Goal: Entertainment & Leisure: Consume media (video, audio)

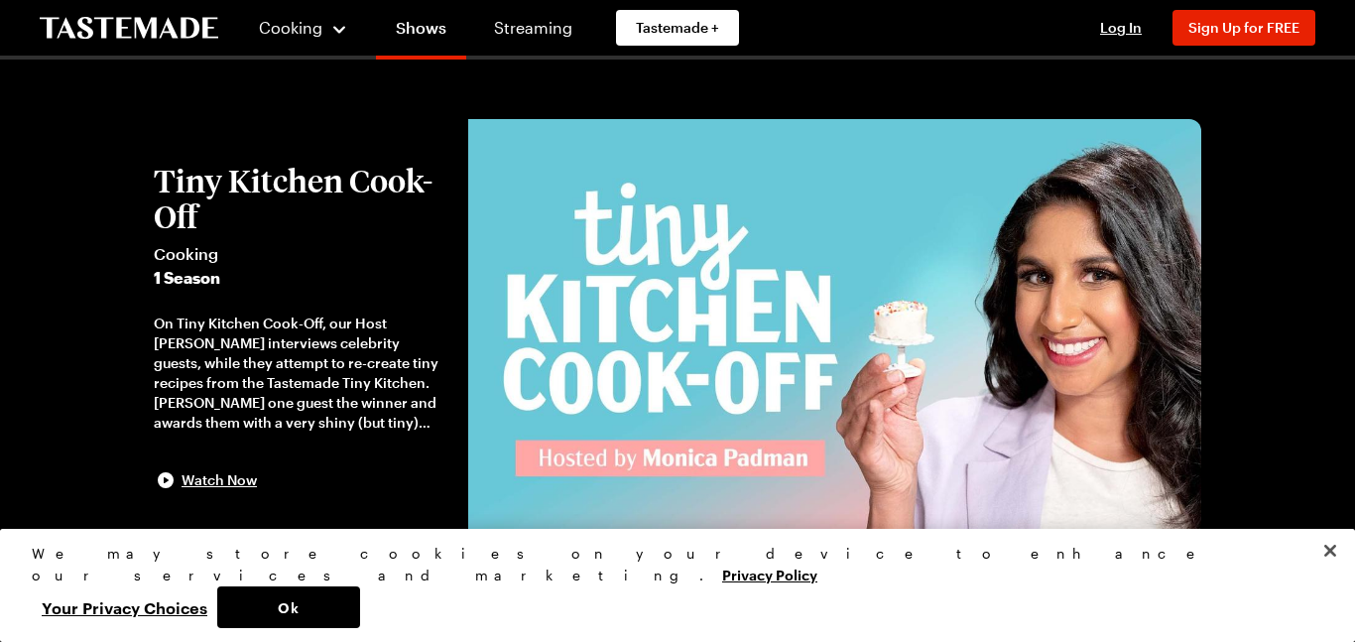
click at [294, 30] on span "Cooking" at bounding box center [290, 27] width 63 height 19
click at [269, 20] on span "Cooking" at bounding box center [290, 27] width 64 height 19
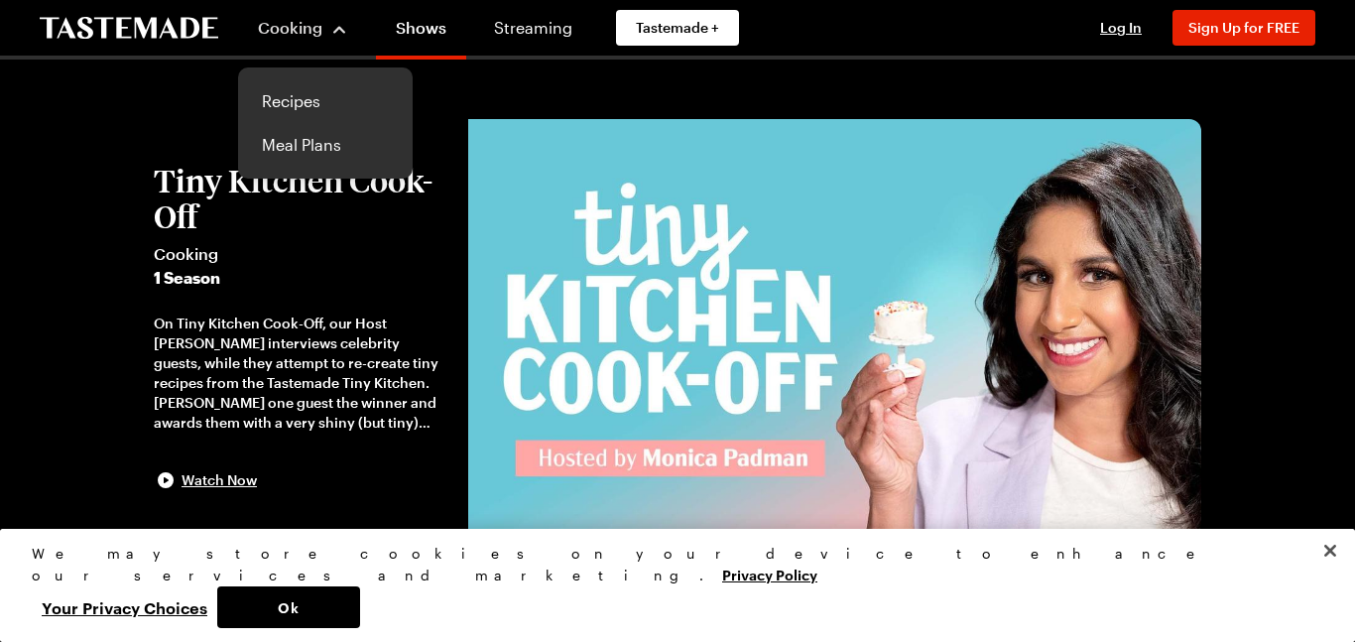
click at [242, 9] on div "Cooking Recipes Meal Plans" at bounding box center [303, 28] width 130 height 56
click at [506, 8] on link "Streaming" at bounding box center [533, 28] width 118 height 56
click at [501, 23] on link "Streaming" at bounding box center [533, 28] width 118 height 56
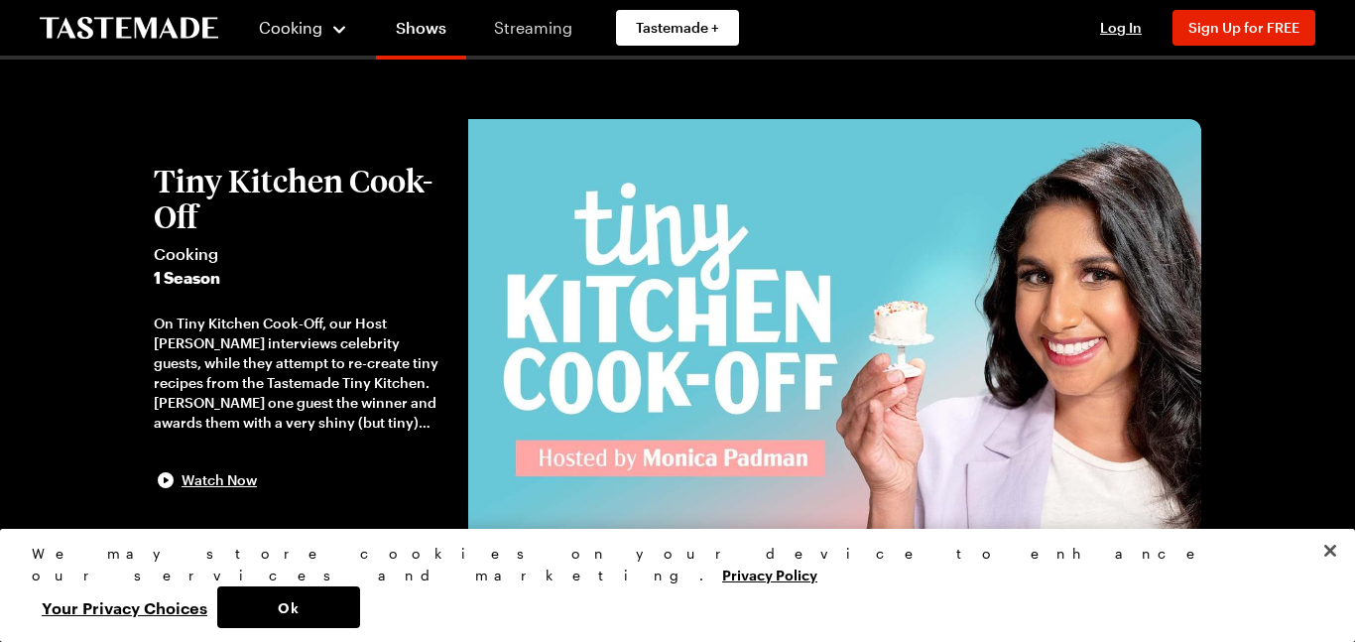
click at [500, 27] on link "Streaming" at bounding box center [533, 28] width 118 height 56
click at [505, 25] on link "Streaming" at bounding box center [533, 28] width 118 height 56
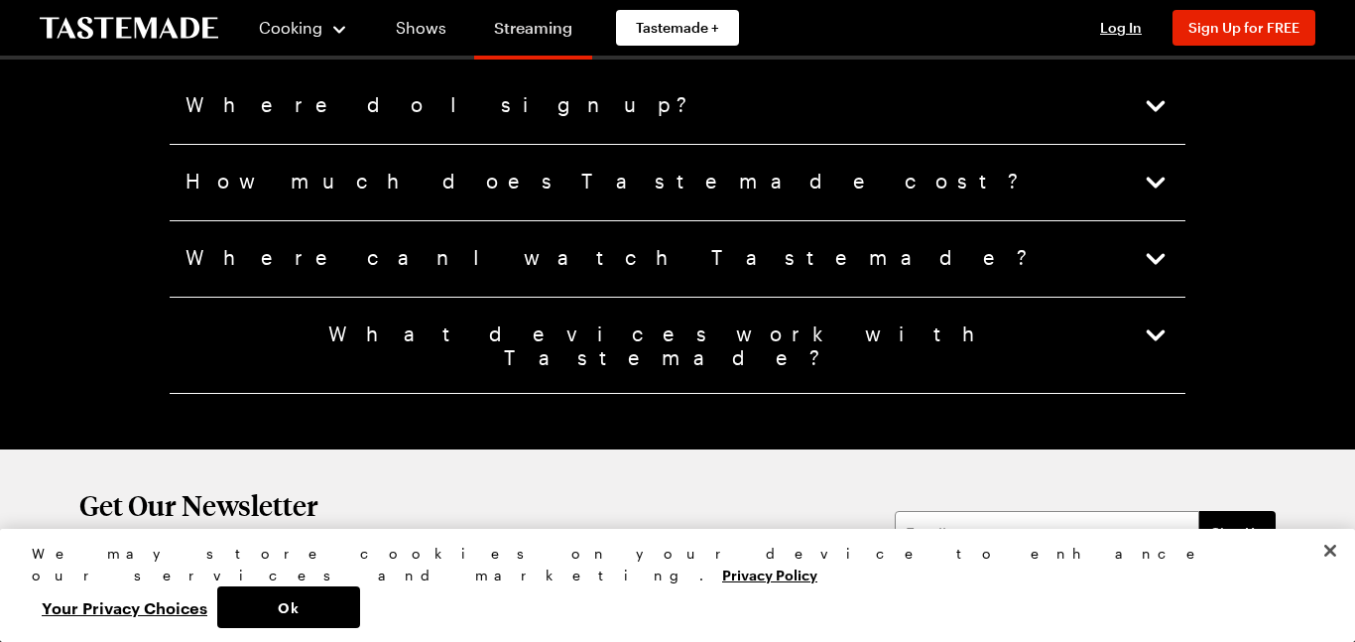
scroll to position [4866, 0]
